Goal: Task Accomplishment & Management: Manage account settings

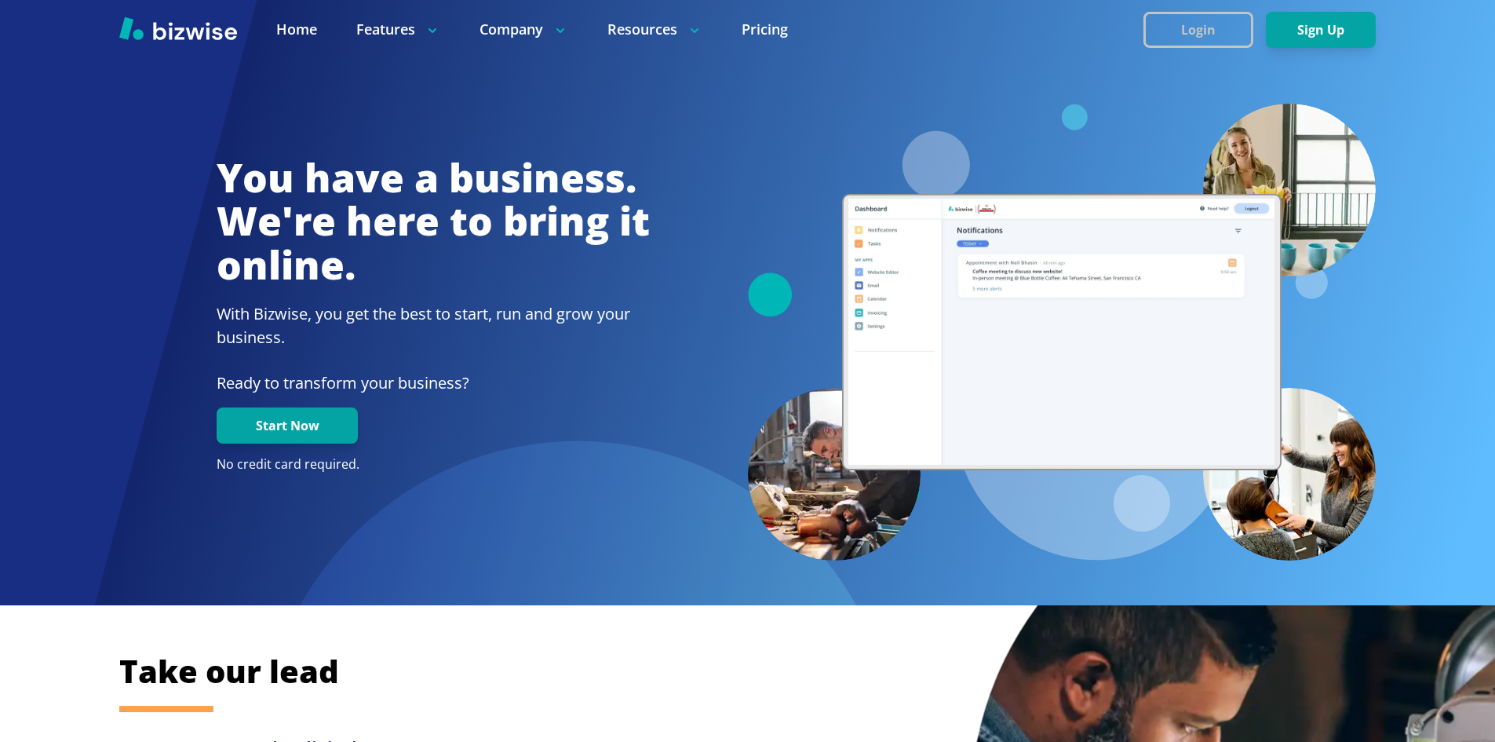
click at [1209, 27] on button "Login" at bounding box center [1198, 30] width 110 height 36
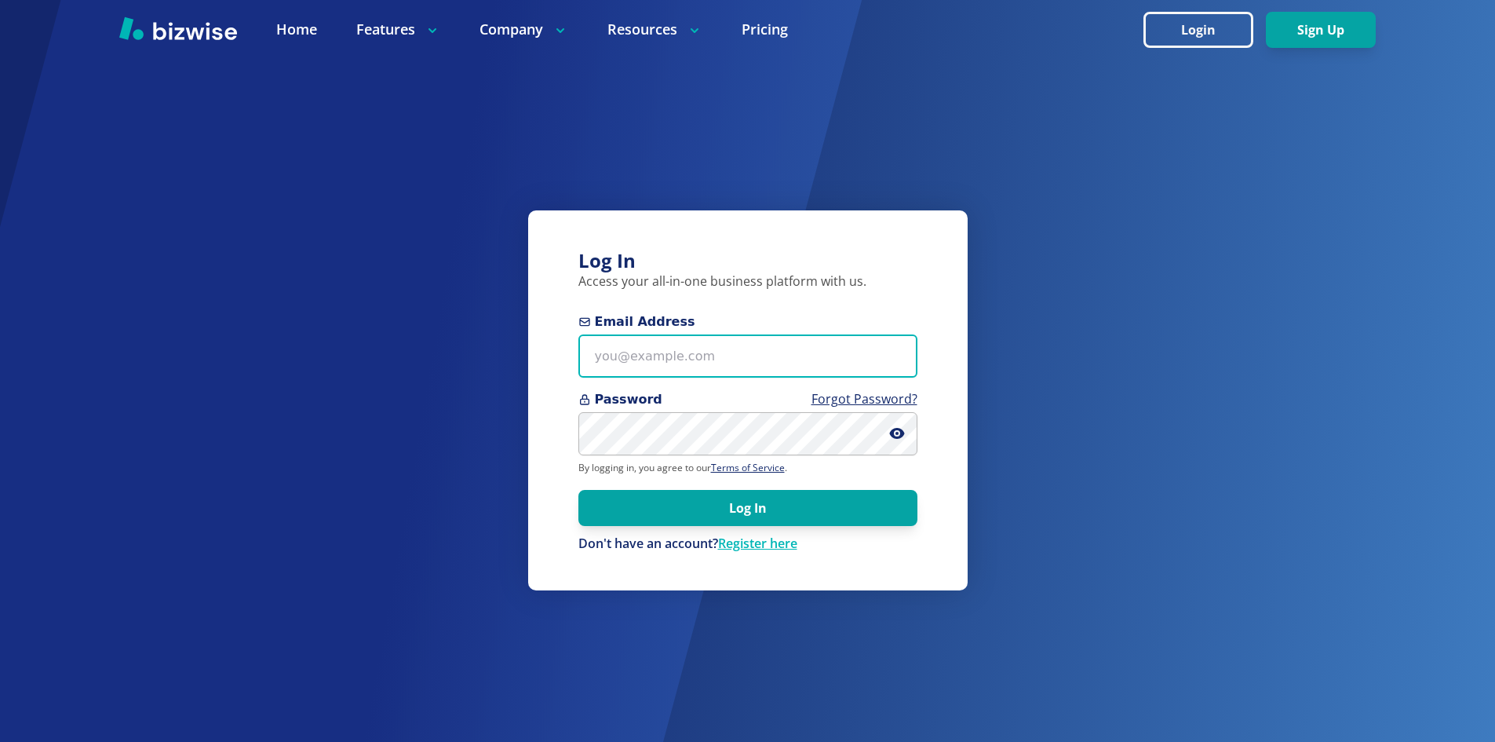
click at [651, 357] on input "Email Address" at bounding box center [747, 355] width 339 height 43
type input "Kendall@bax-az.com"
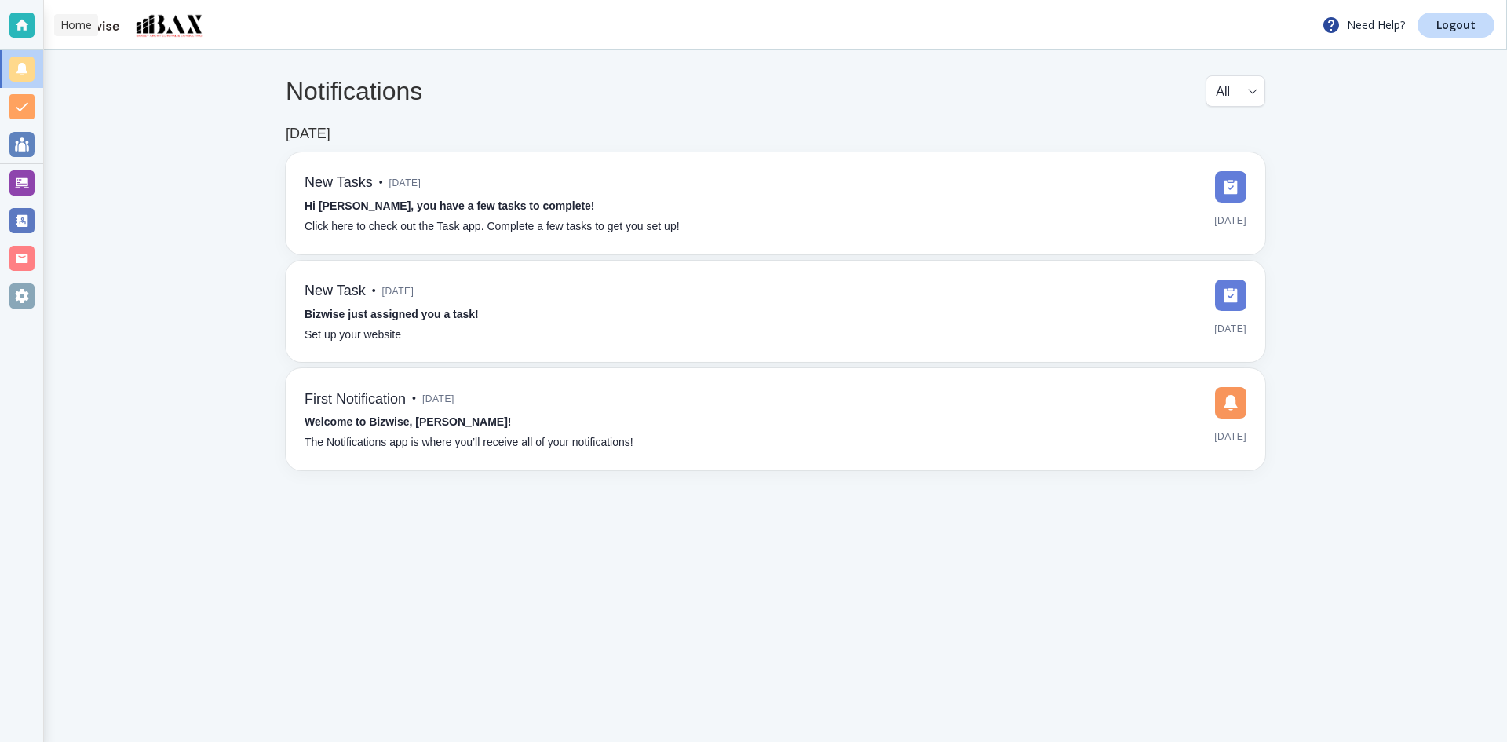
click at [25, 23] on div at bounding box center [21, 25] width 25 height 25
click at [91, 24] on img at bounding box center [88, 24] width 63 height 13
click at [26, 299] on div at bounding box center [21, 295] width 25 height 25
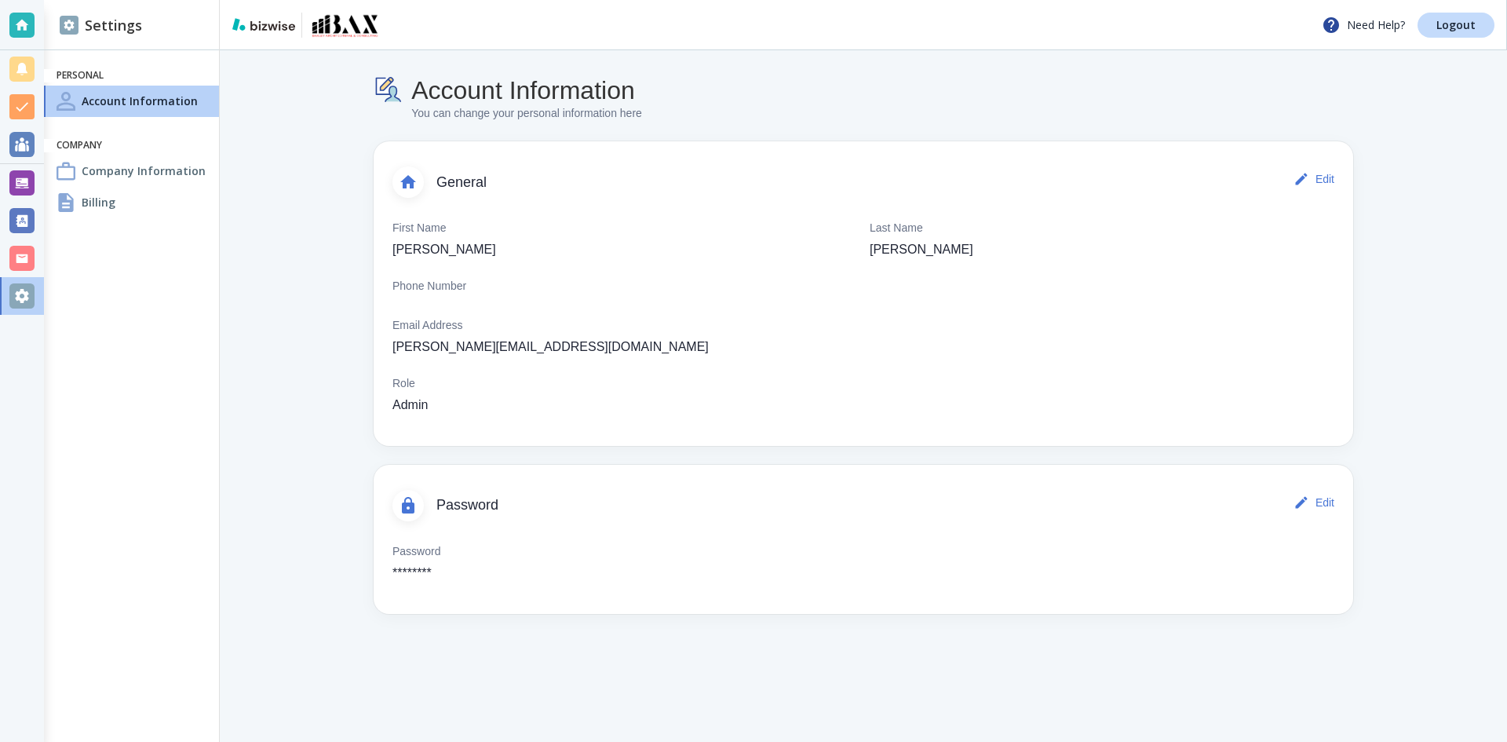
click at [65, 199] on div at bounding box center [66, 202] width 19 height 19
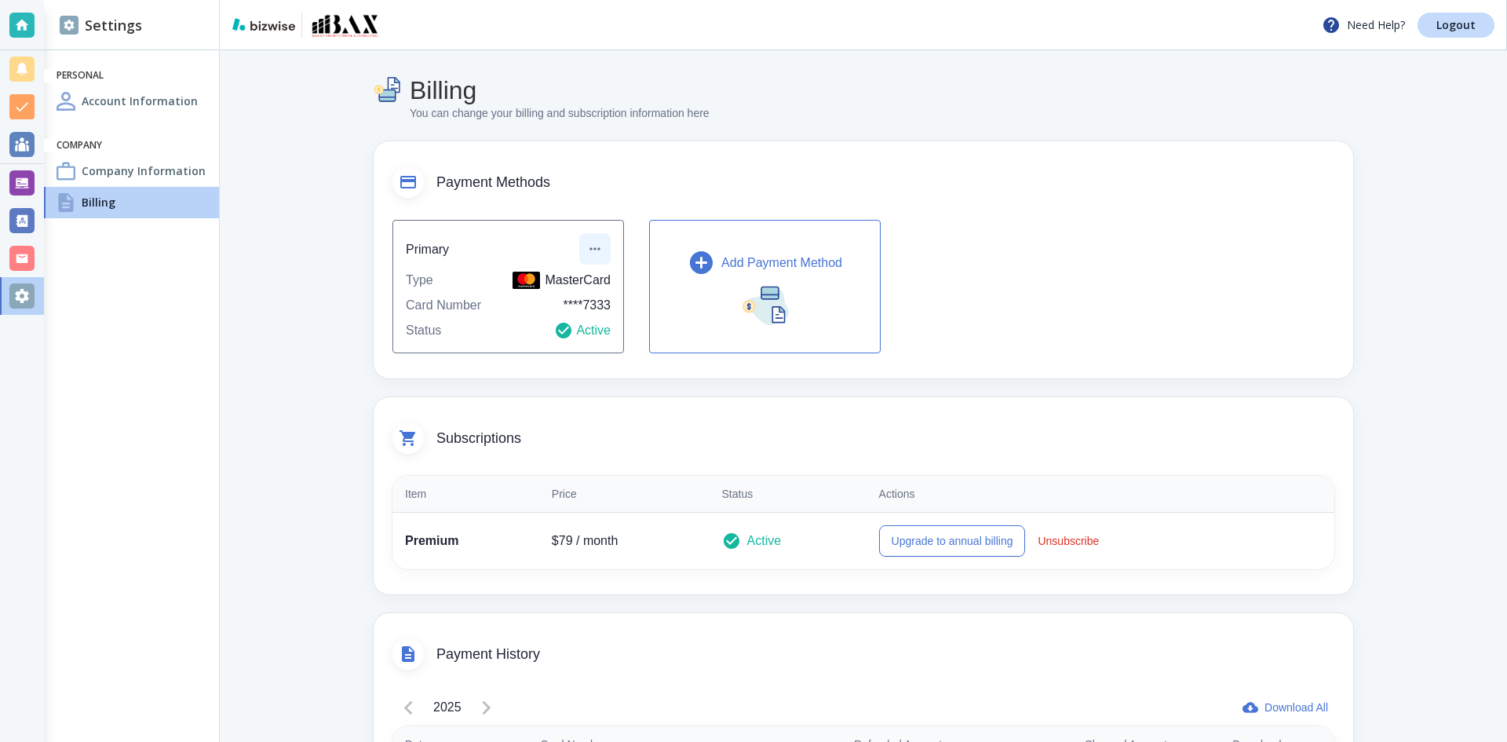
click at [589, 249] on icon "button" at bounding box center [594, 249] width 10 height 2
click at [596, 283] on li "Edit payment method" at bounding box center [646, 284] width 131 height 25
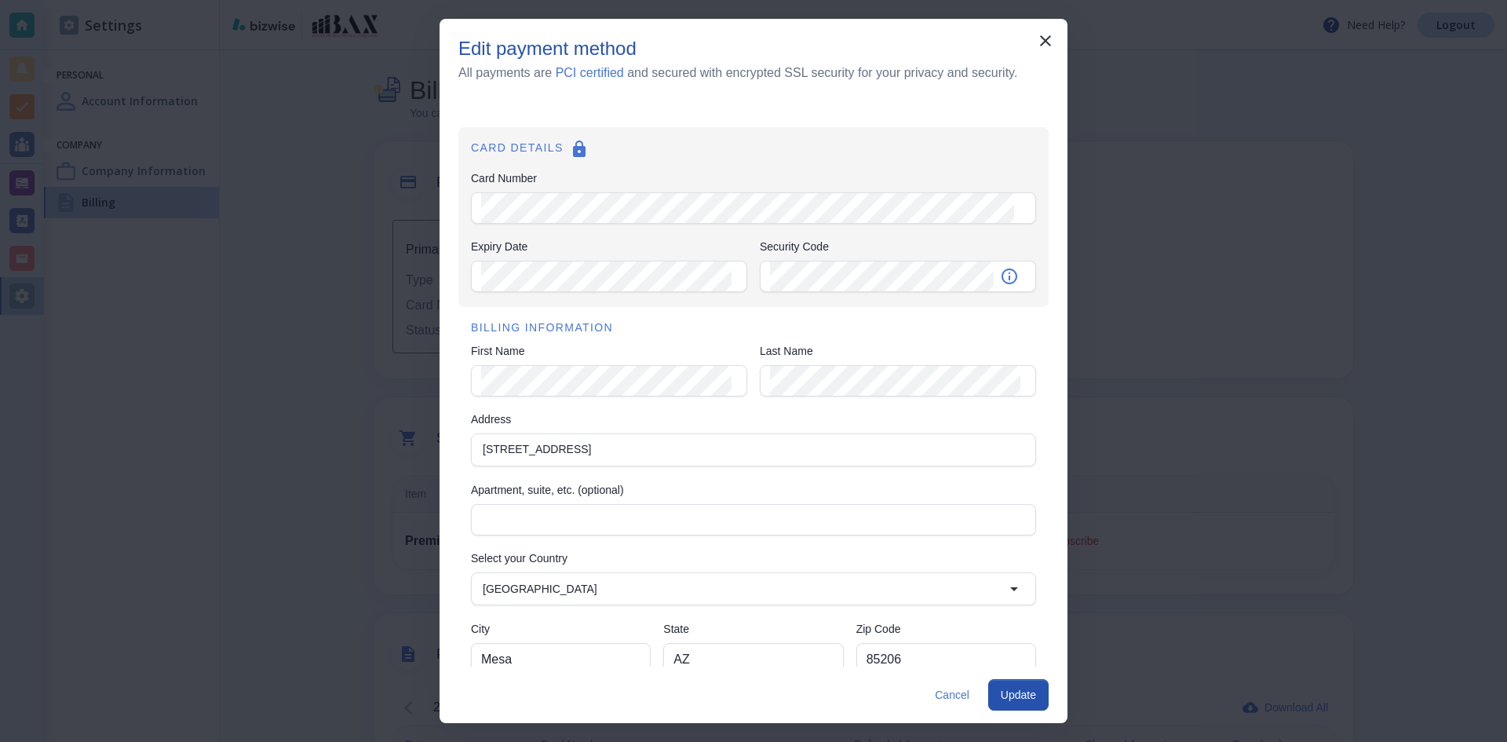
click at [573, 148] on icon at bounding box center [579, 148] width 13 height 16
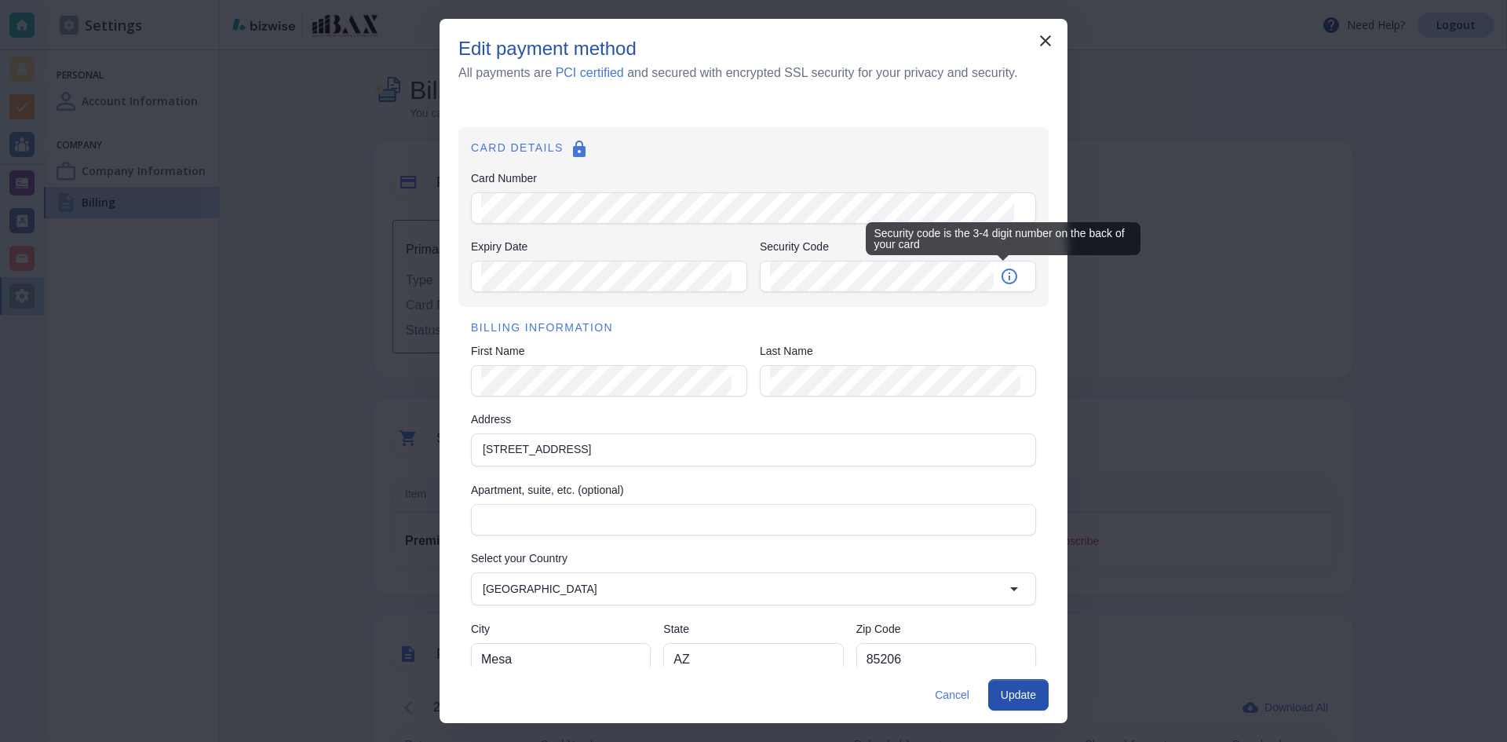
click at [1001, 277] on icon "Security code is the 3-4 digit number on the back of your card" at bounding box center [1009, 276] width 19 height 19
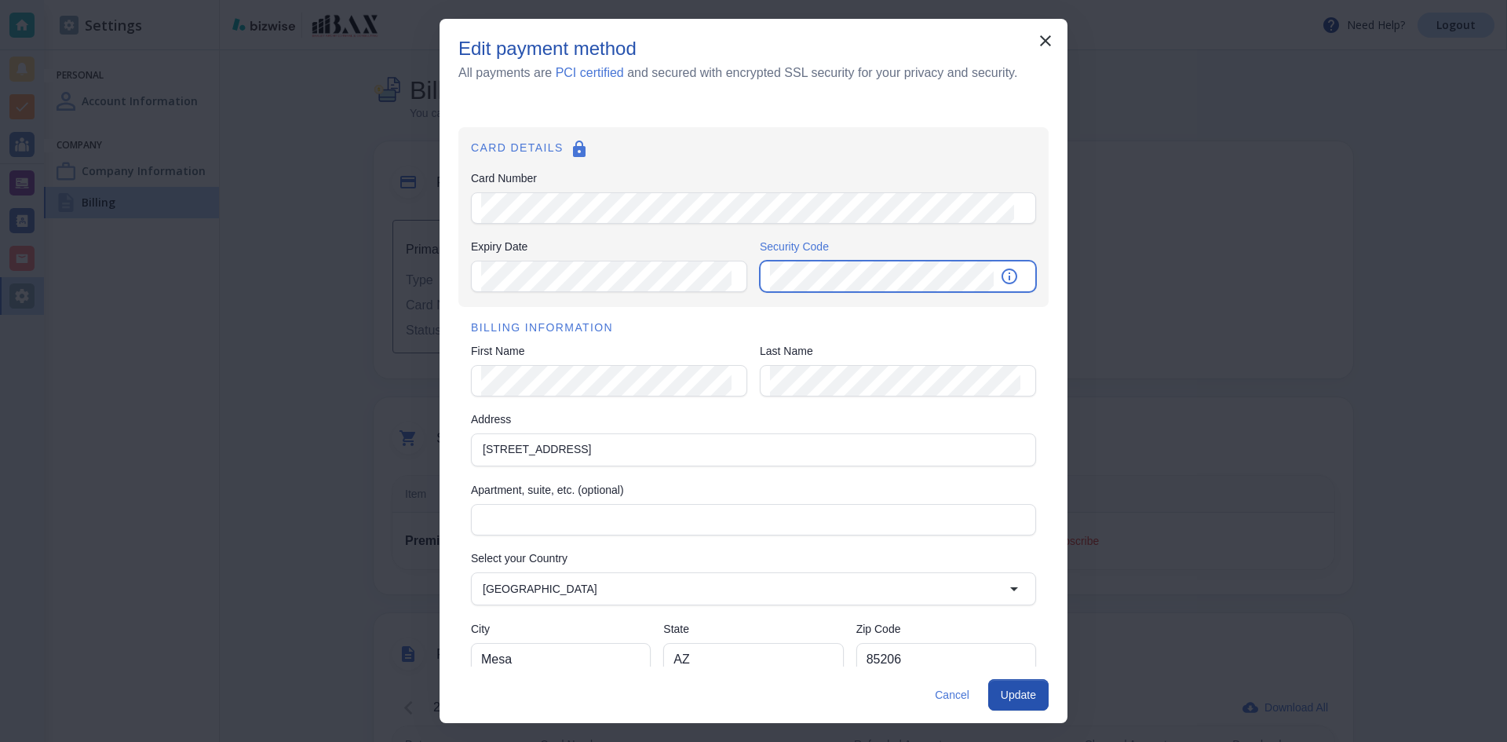
click at [694, 274] on div "Expiry Date Expiry Date Security Code Security Code" at bounding box center [753, 267] width 565 height 56
click at [1257, 279] on div "Edit payment method All payments are PCI certified and secured with encrypted S…" at bounding box center [753, 371] width 1507 height 742
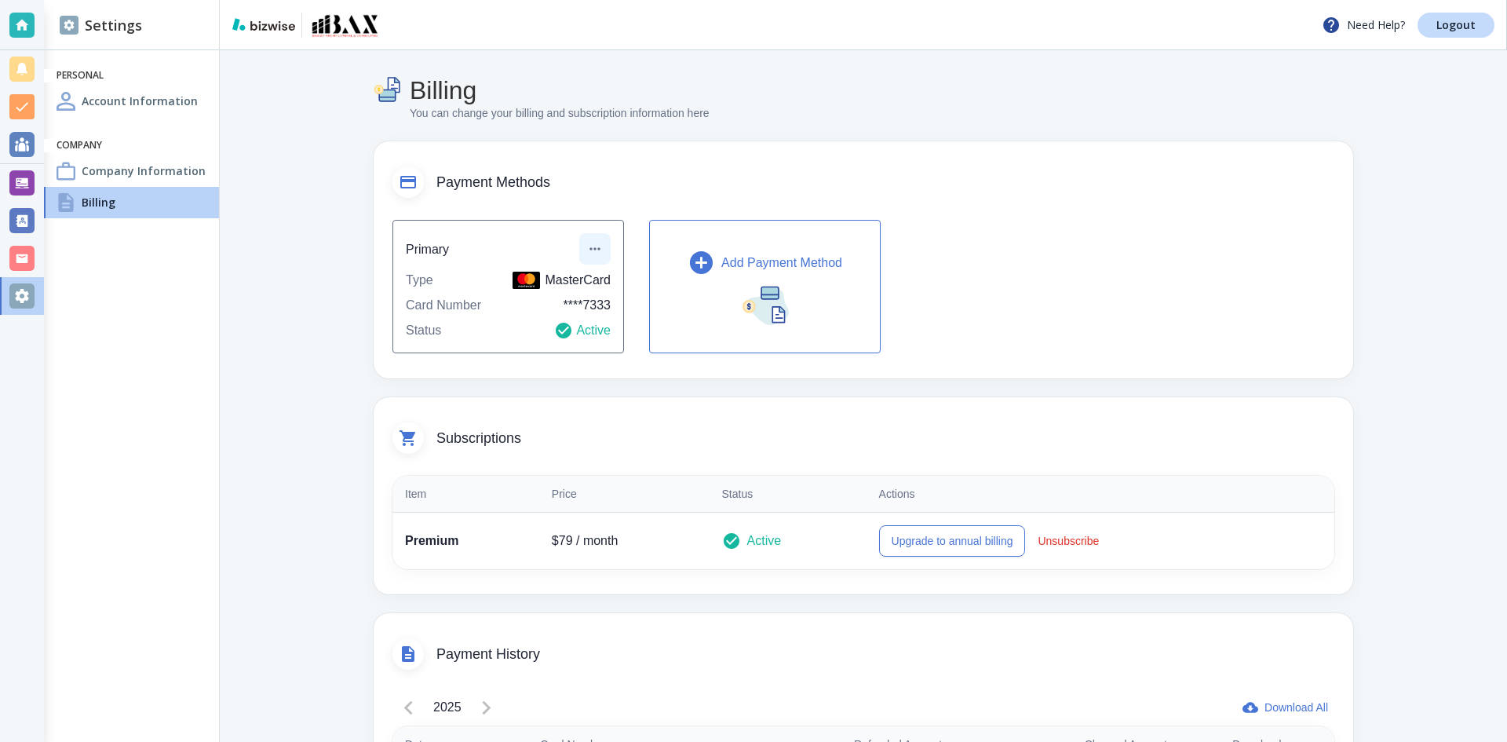
click at [591, 244] on icon "button" at bounding box center [595, 249] width 16 height 16
click at [590, 244] on div at bounding box center [753, 371] width 1507 height 742
click at [1484, 319] on main "Billing You can change your billing and subscription information here Payment M…" at bounding box center [863, 494] width 1287 height 888
click at [535, 278] on img at bounding box center [525, 280] width 27 height 17
click at [400, 181] on icon at bounding box center [408, 182] width 16 height 13
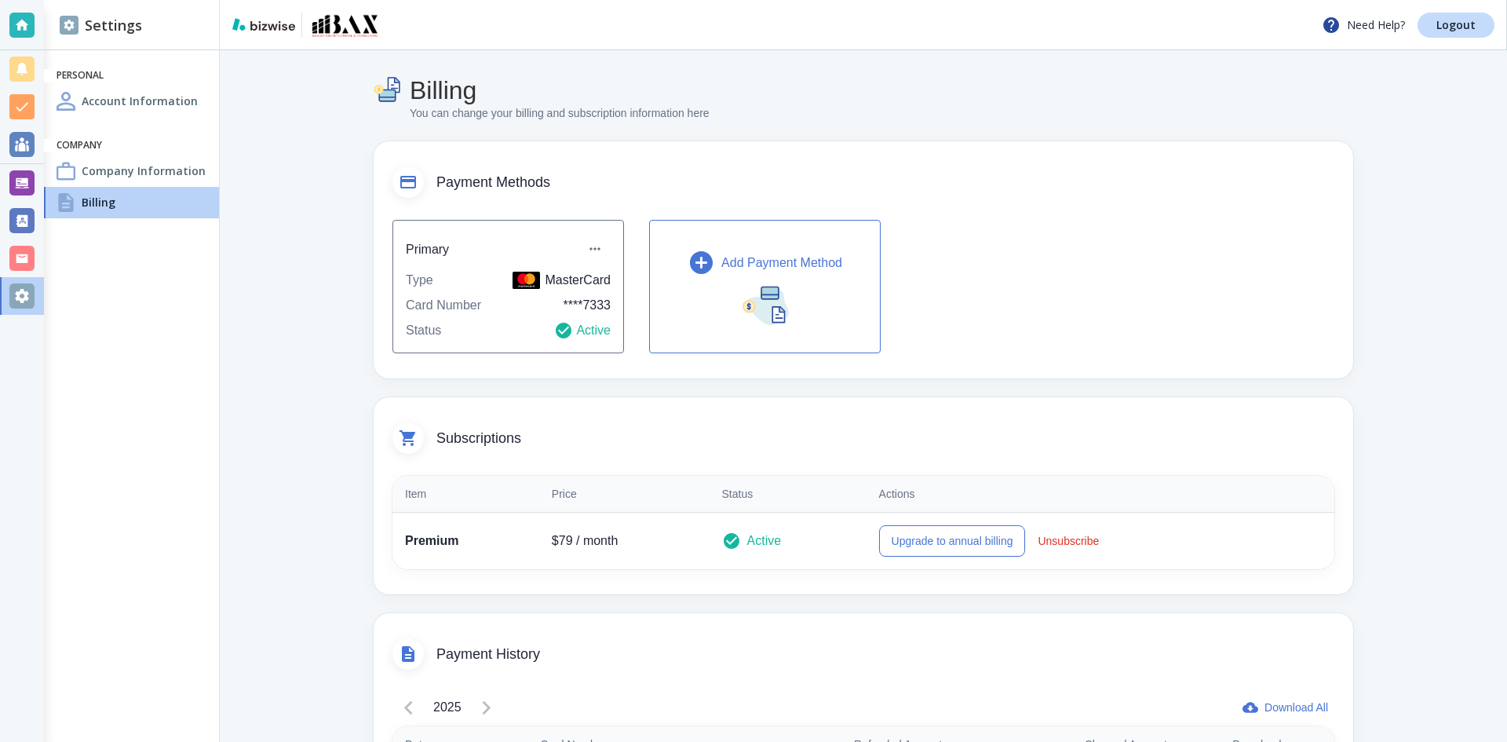
click at [696, 262] on icon "button" at bounding box center [700, 262] width 27 height 27
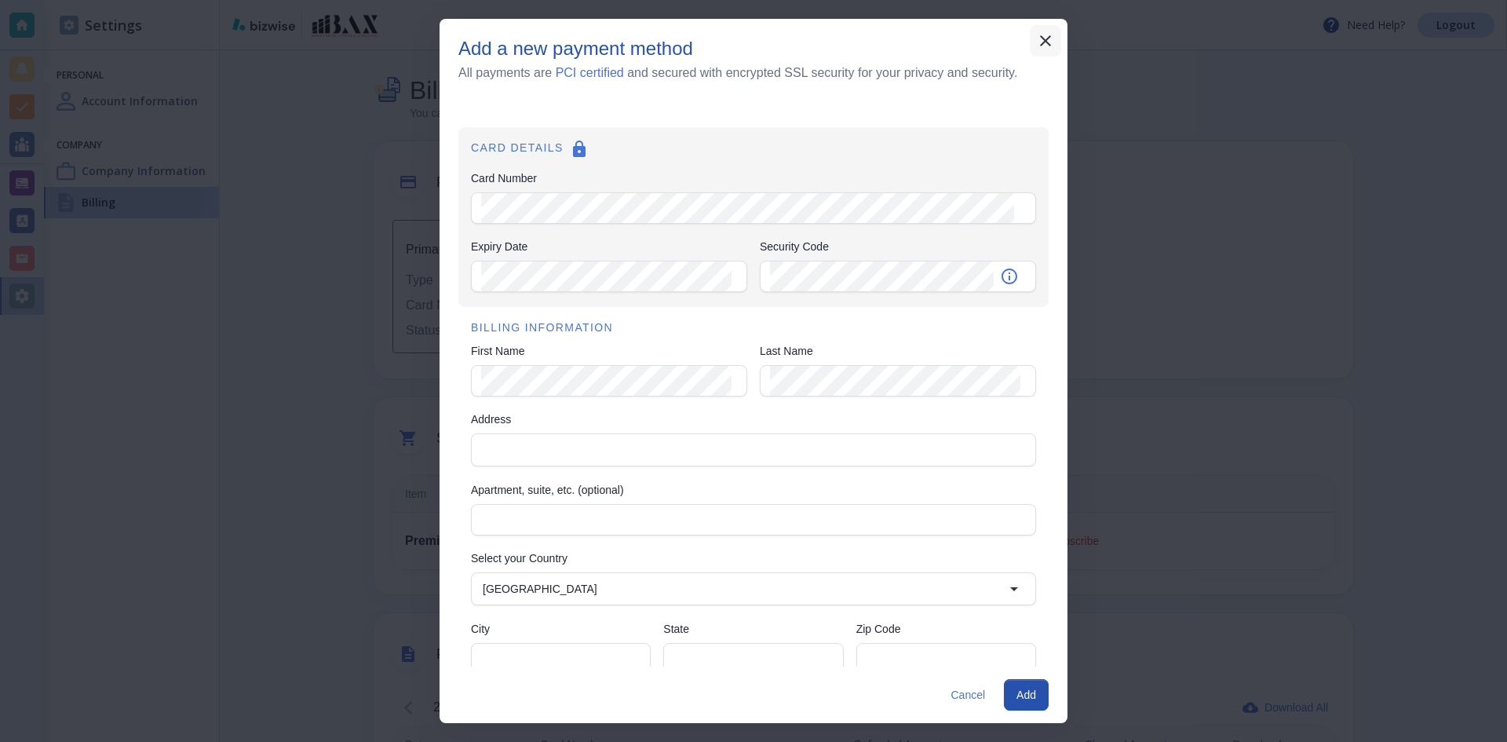
click at [1044, 44] on icon "button" at bounding box center [1045, 40] width 19 height 19
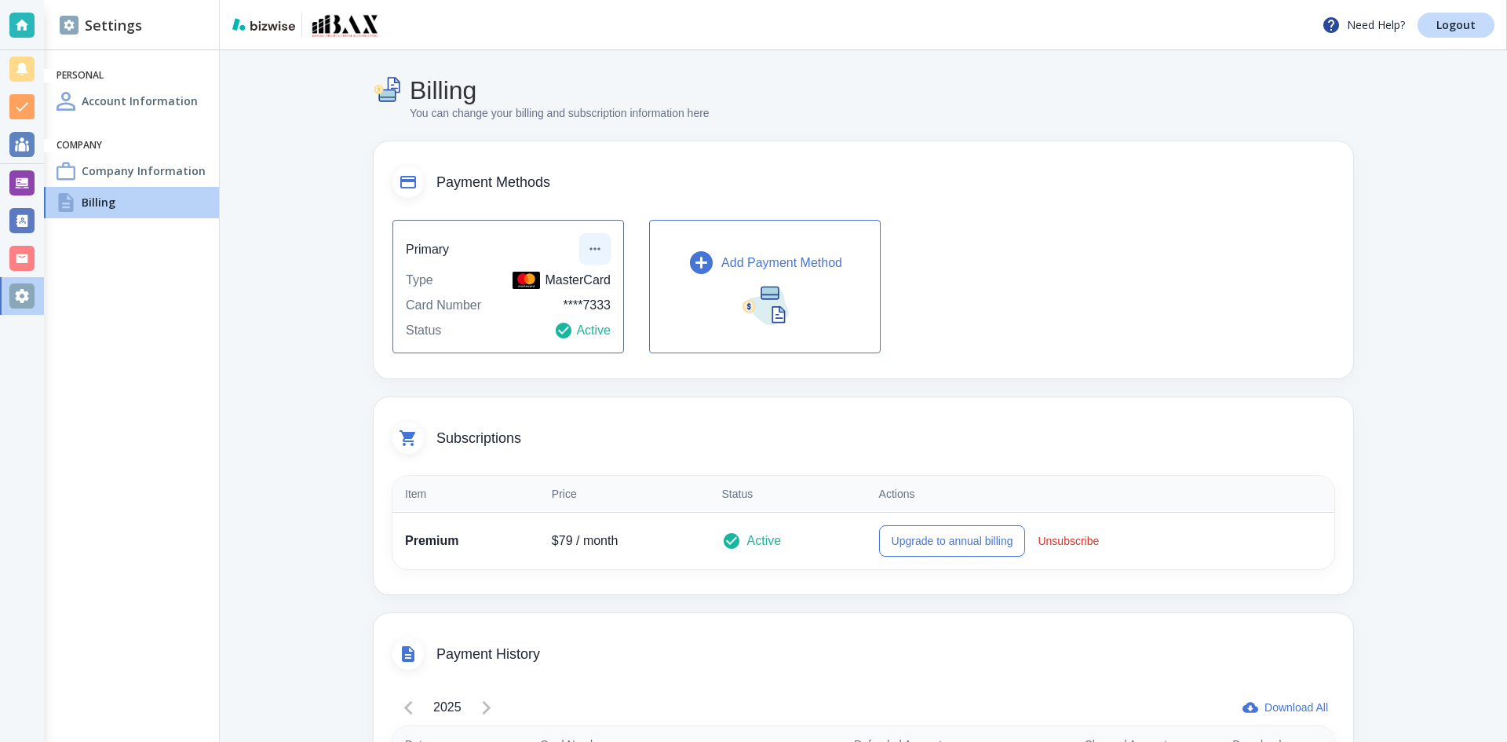
click at [588, 248] on icon "button" at bounding box center [595, 249] width 16 height 16
click at [633, 283] on li "Edit payment method" at bounding box center [646, 284] width 131 height 25
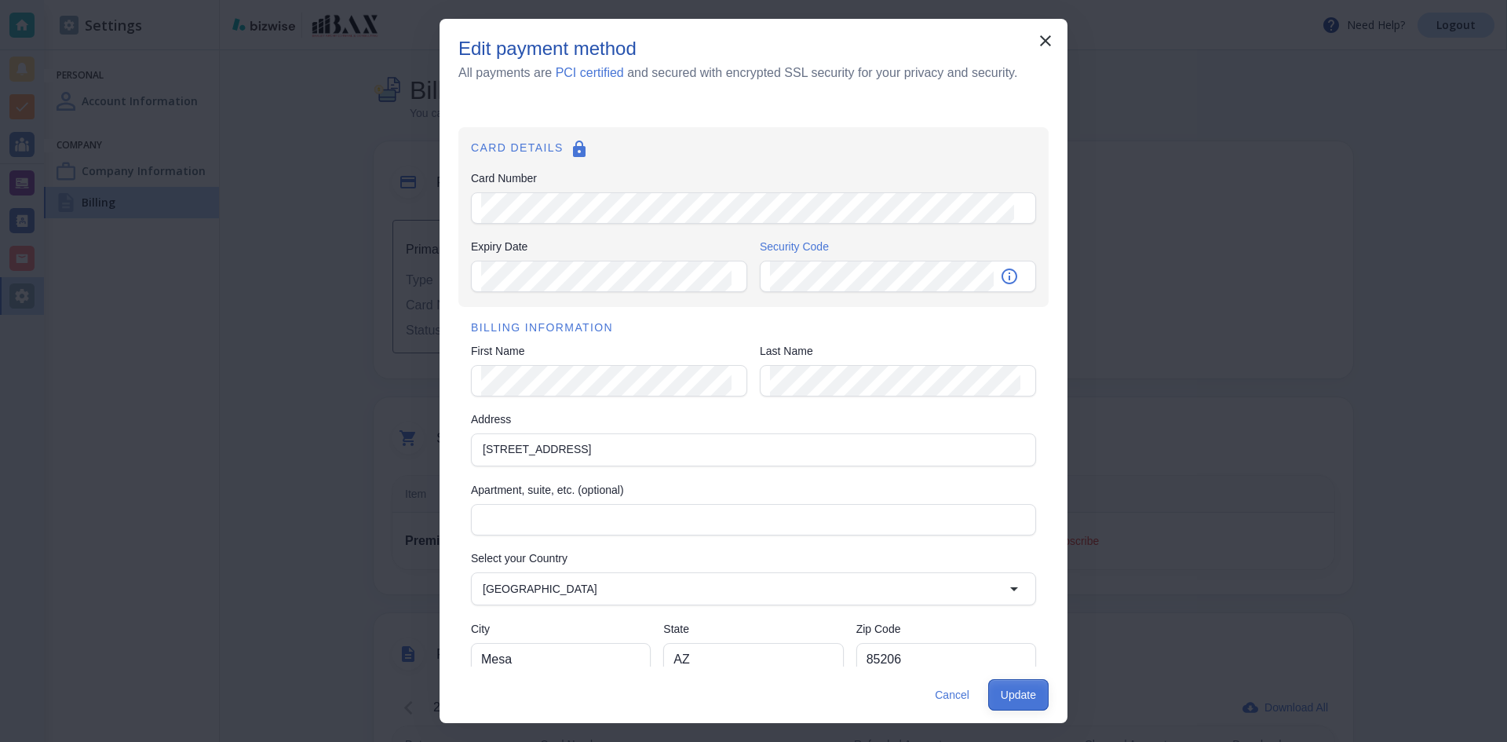
click at [1004, 694] on button "Update" at bounding box center [1018, 694] width 60 height 31
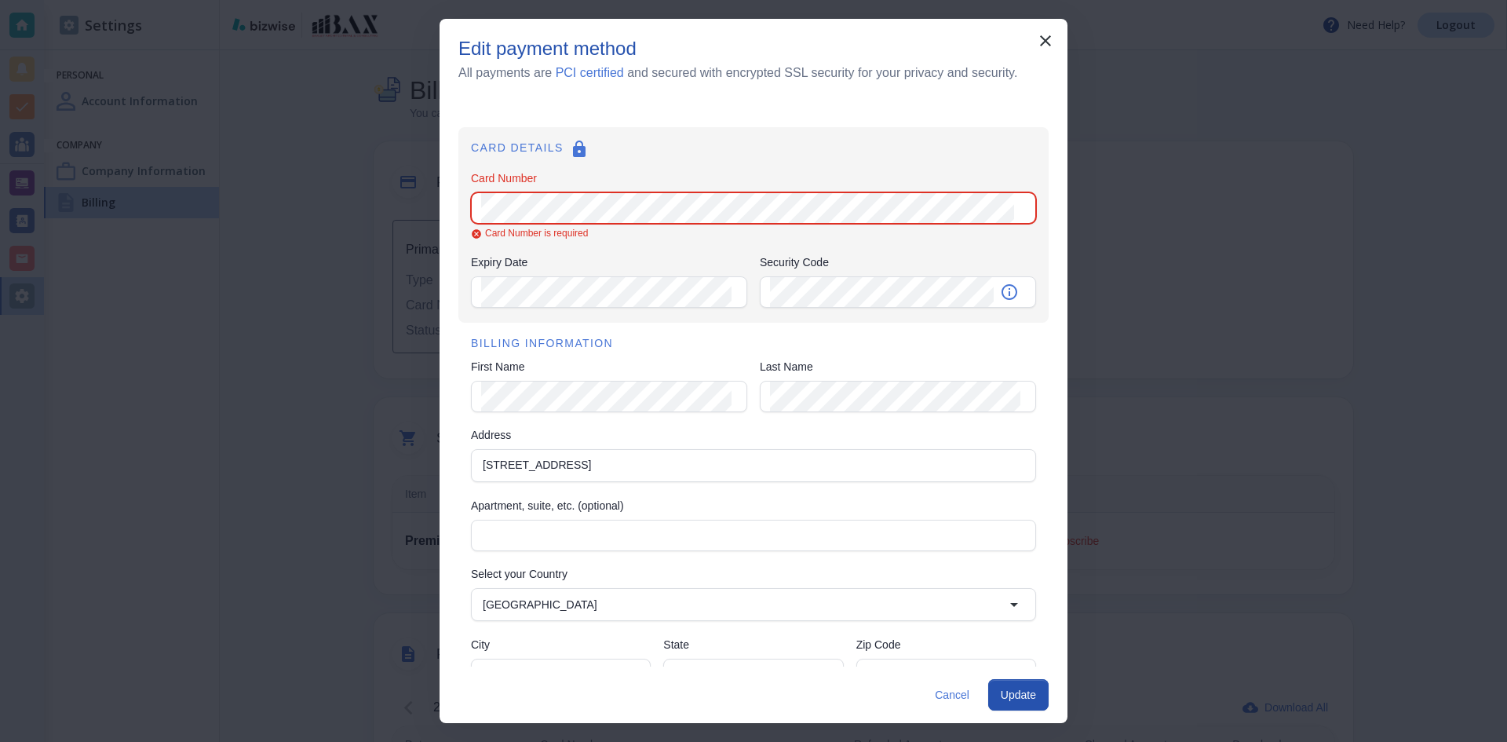
click at [415, 190] on div "Edit payment method All payments are PCI certified and secured with encrypted S…" at bounding box center [753, 371] width 1507 height 742
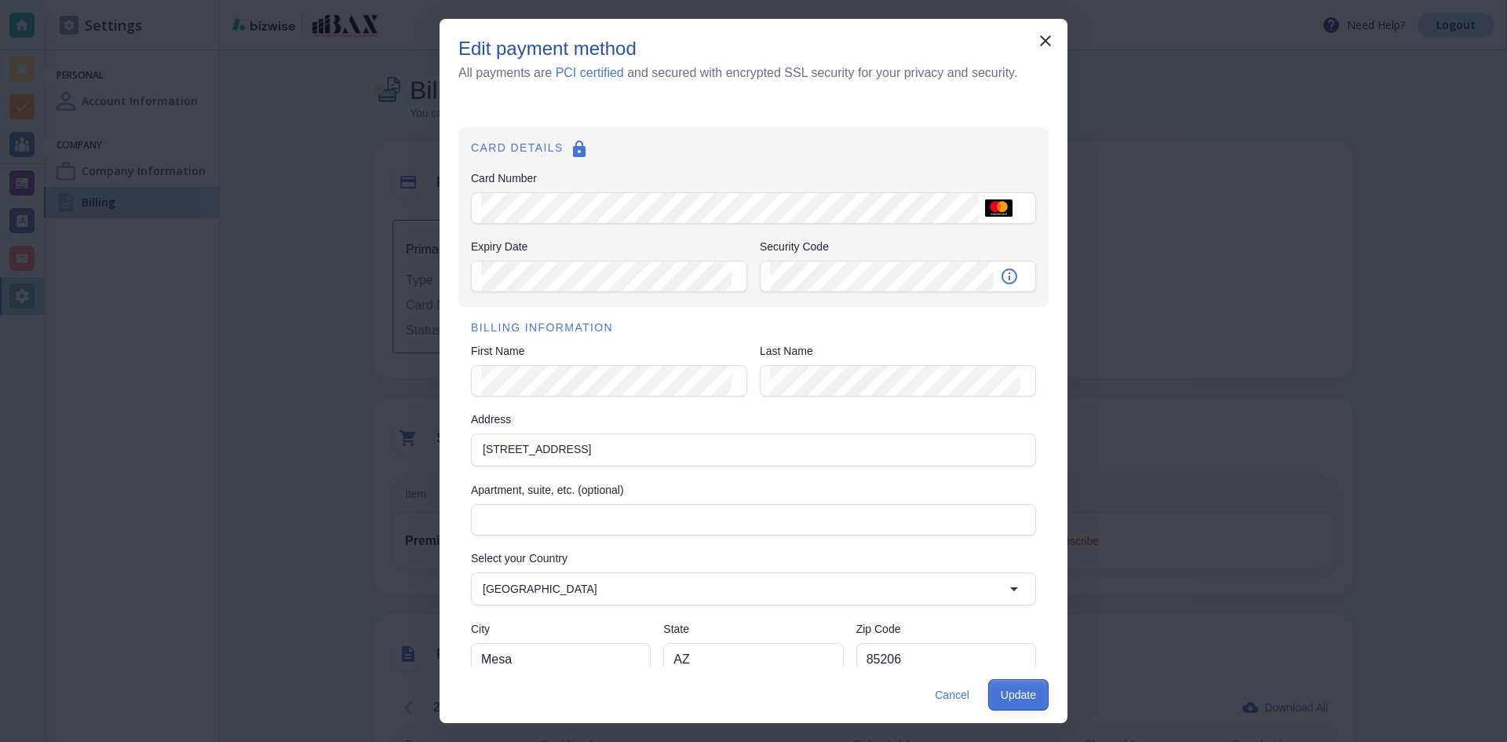
click at [1010, 699] on button "Update" at bounding box center [1018, 694] width 60 height 31
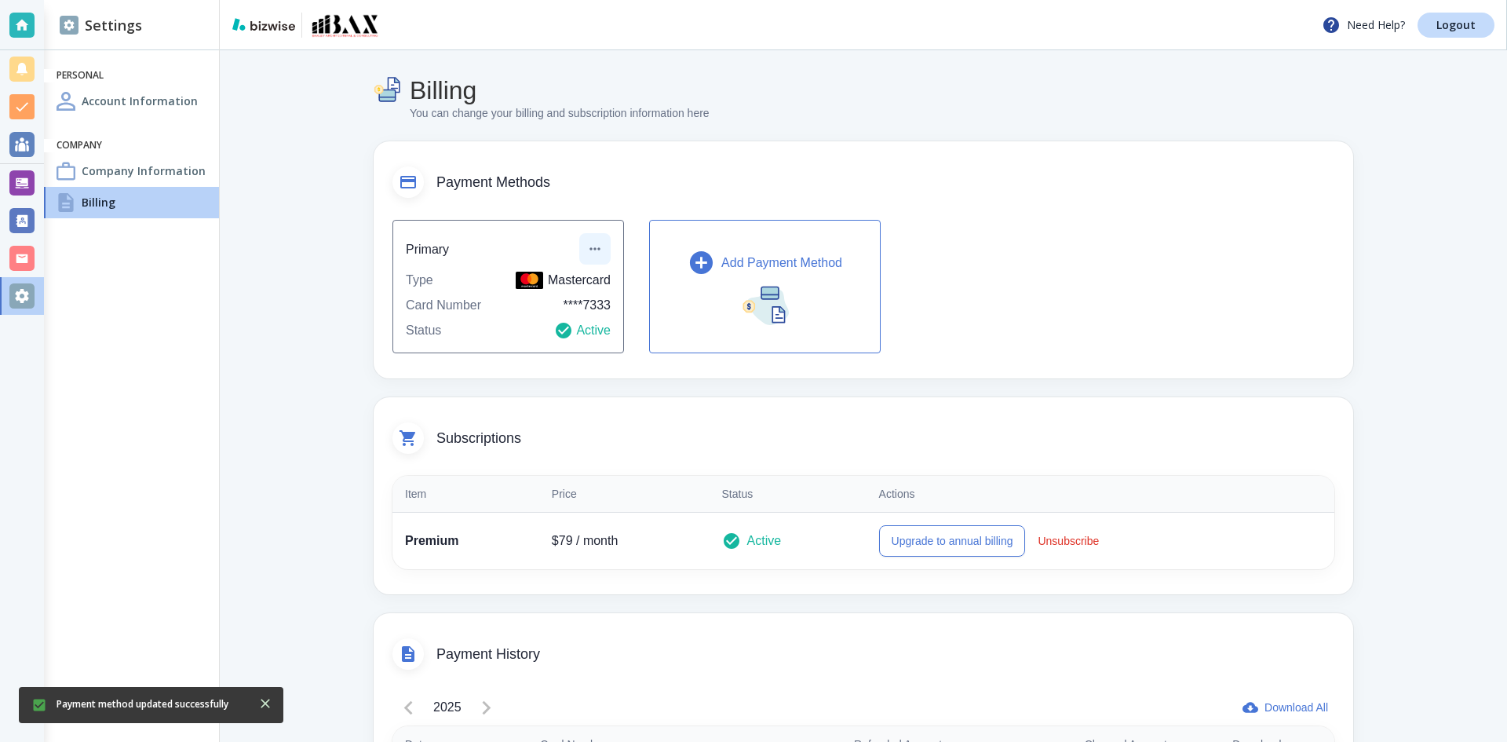
click at [591, 246] on icon "button" at bounding box center [595, 249] width 16 height 16
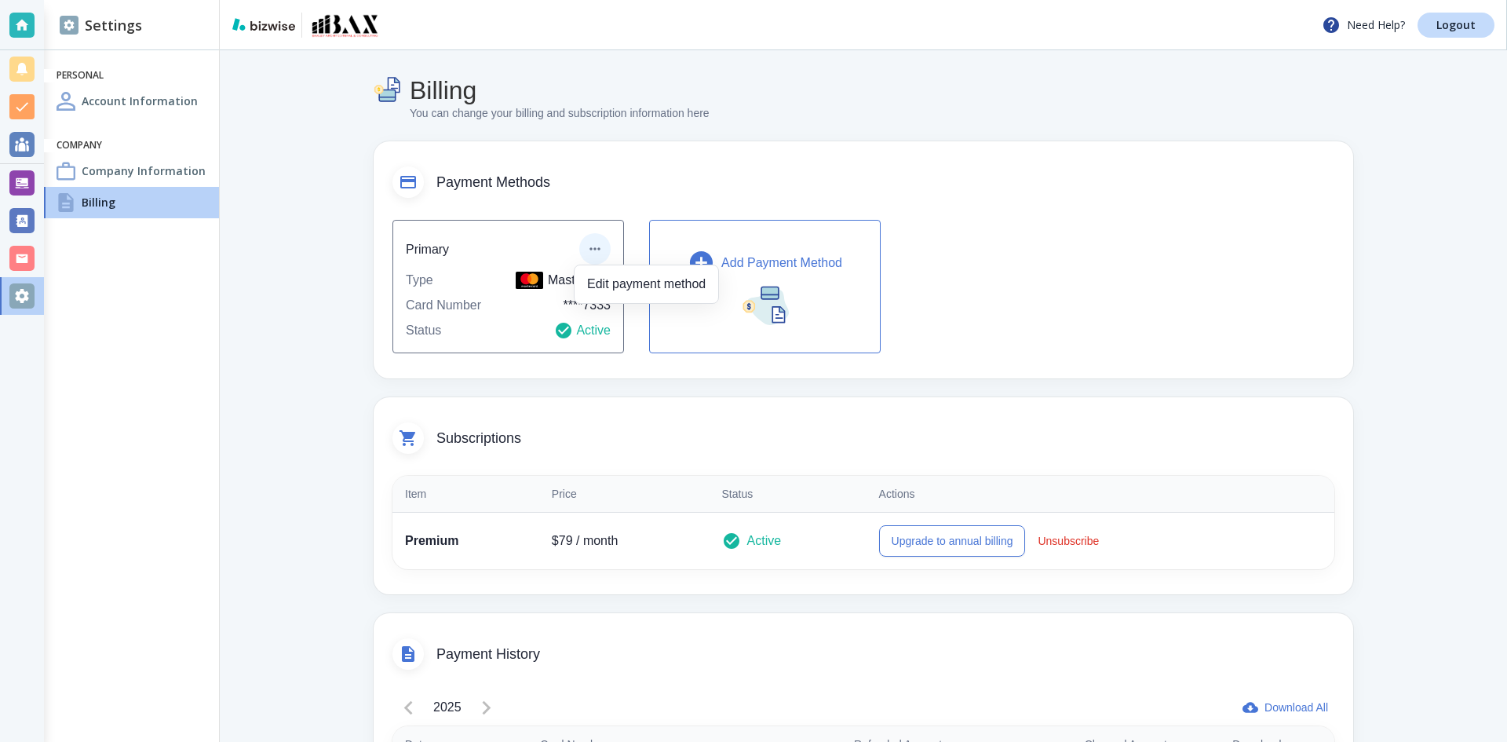
click at [1030, 243] on div at bounding box center [753, 371] width 1507 height 742
click at [22, 24] on div at bounding box center [21, 25] width 25 height 25
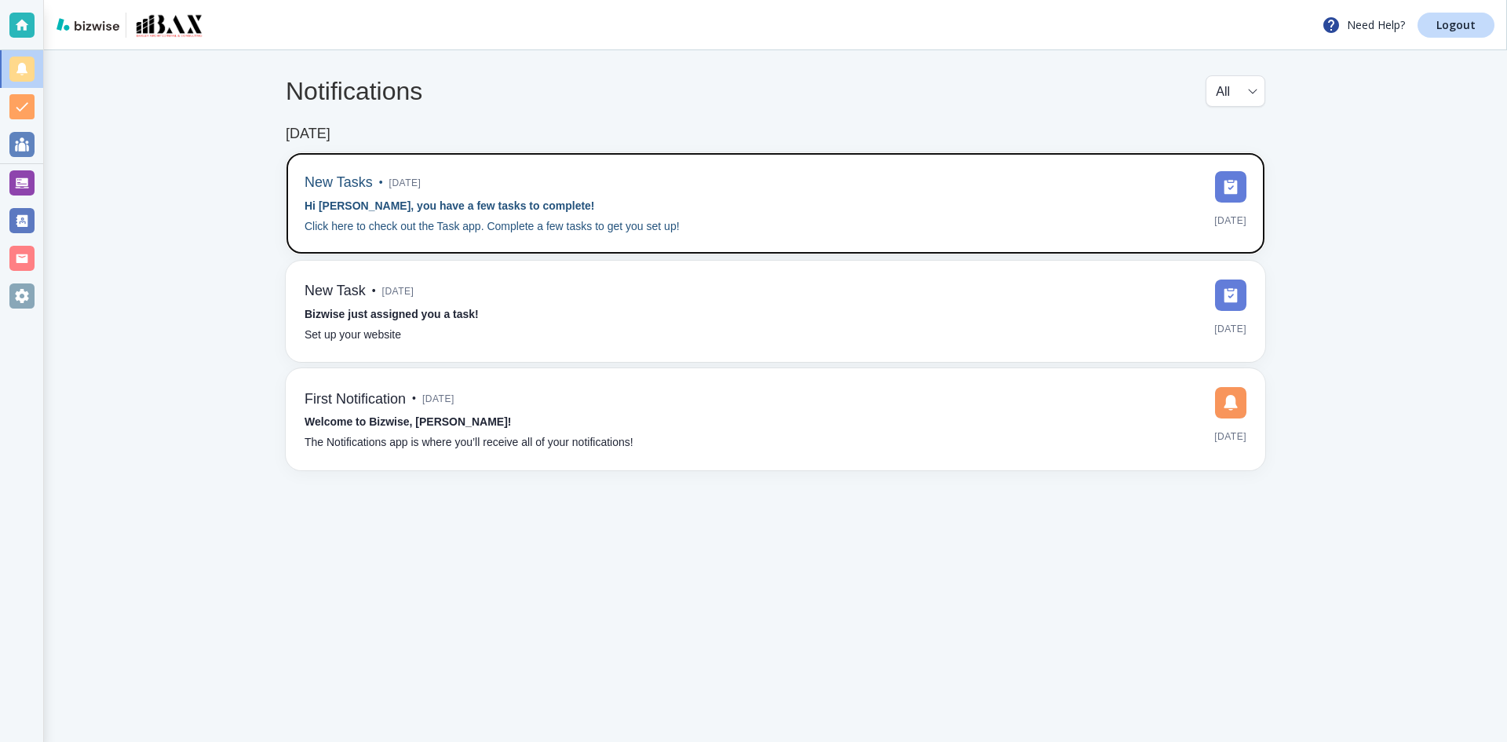
click at [1234, 186] on img at bounding box center [1230, 186] width 31 height 31
